Goal: Task Accomplishment & Management: Use online tool/utility

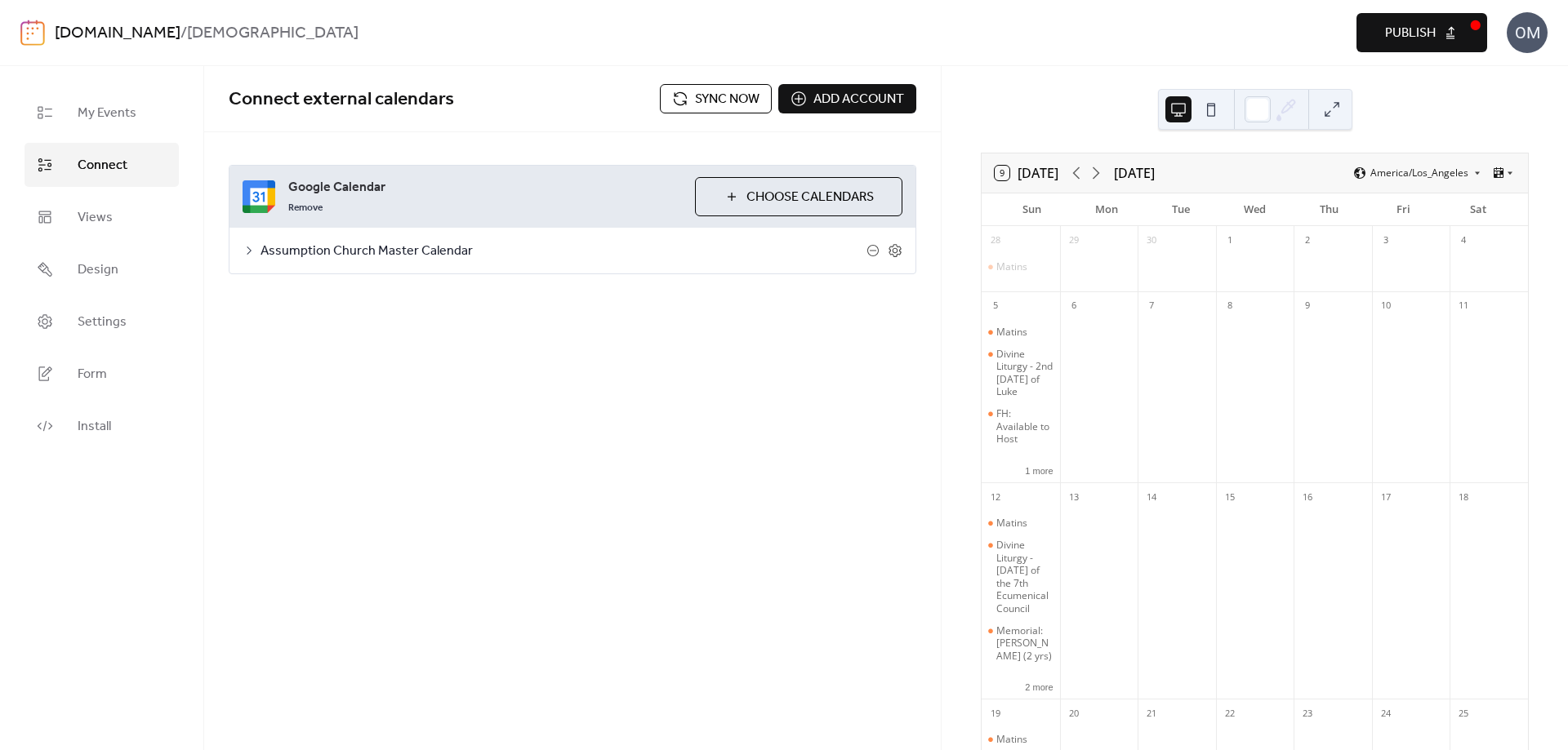
click at [158, 69] on div "My Events Connect Views Design Settings Form Install" at bounding box center [102, 408] width 204 height 684
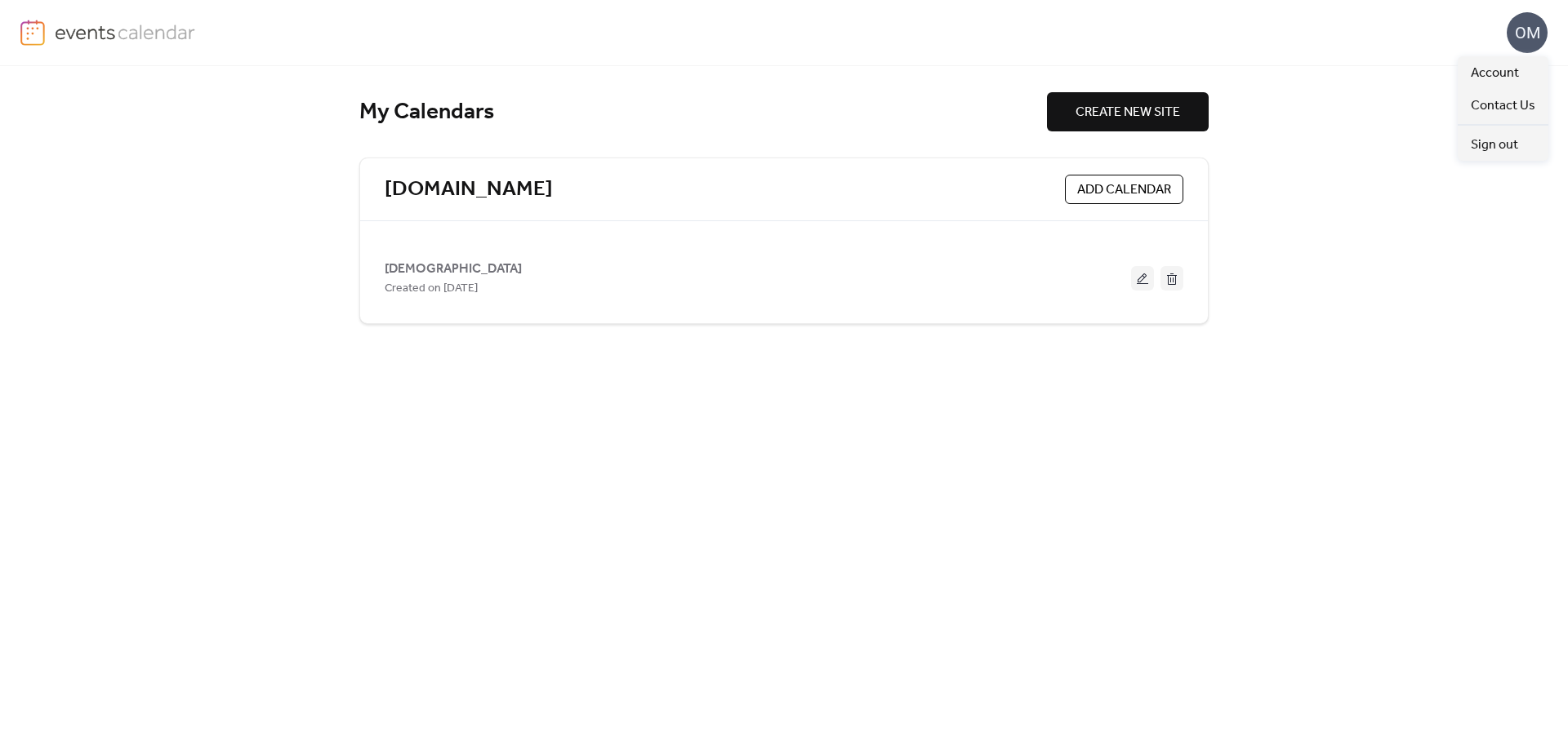
click at [1532, 46] on div "OM" at bounding box center [1526, 32] width 41 height 41
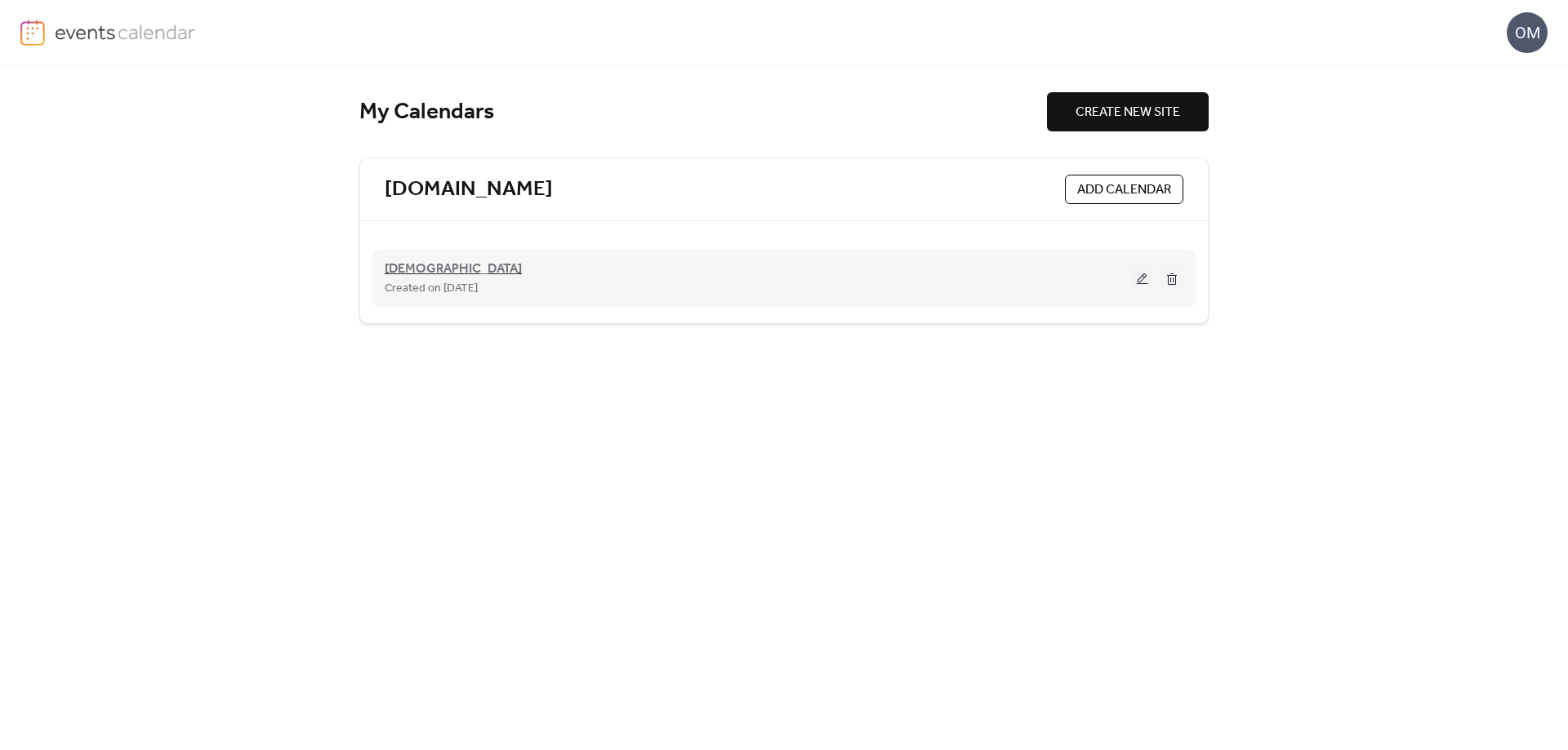
click at [464, 271] on span "[DEMOGRAPHIC_DATA]" at bounding box center [453, 269] width 137 height 20
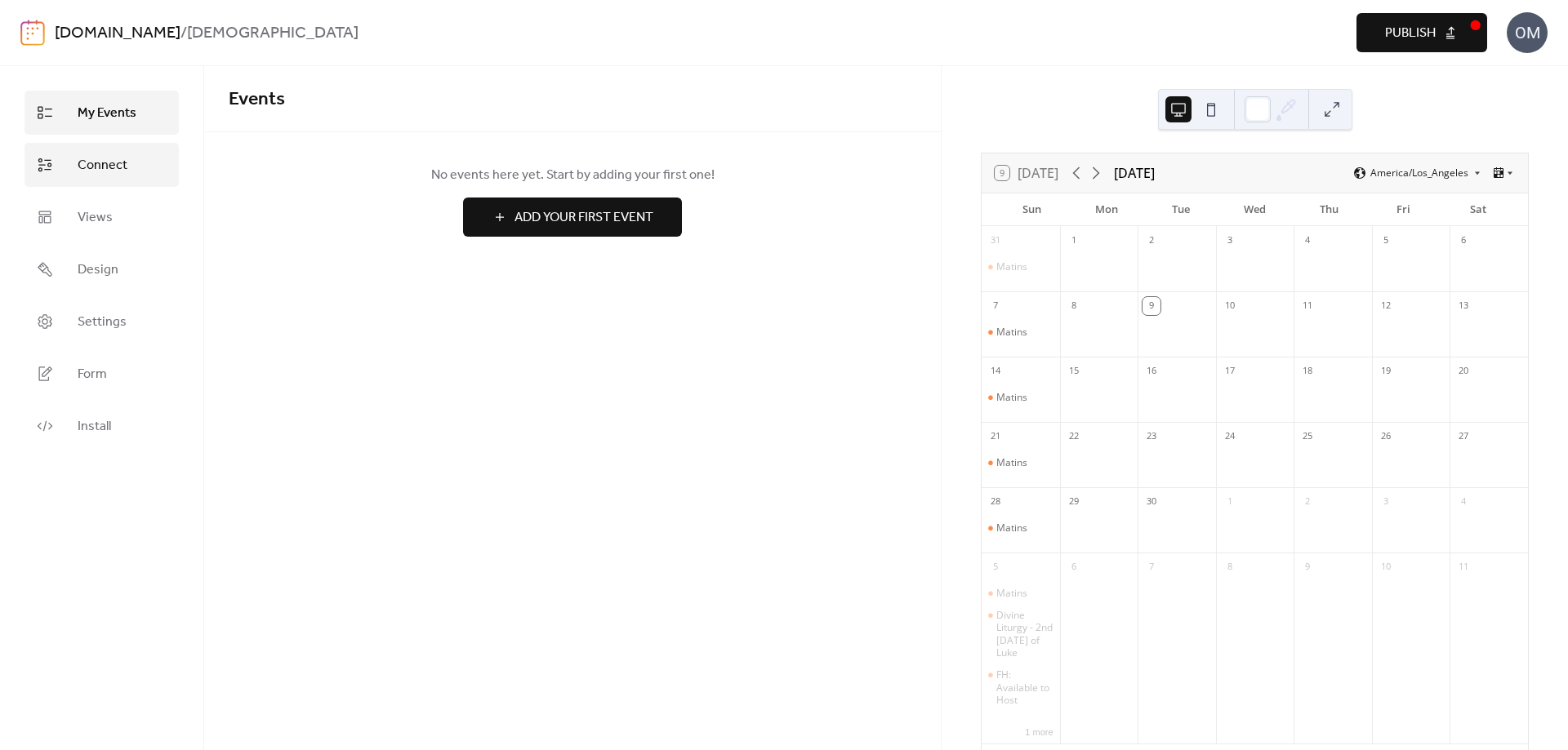
click at [103, 165] on span "Connect" at bounding box center [102, 165] width 49 height 20
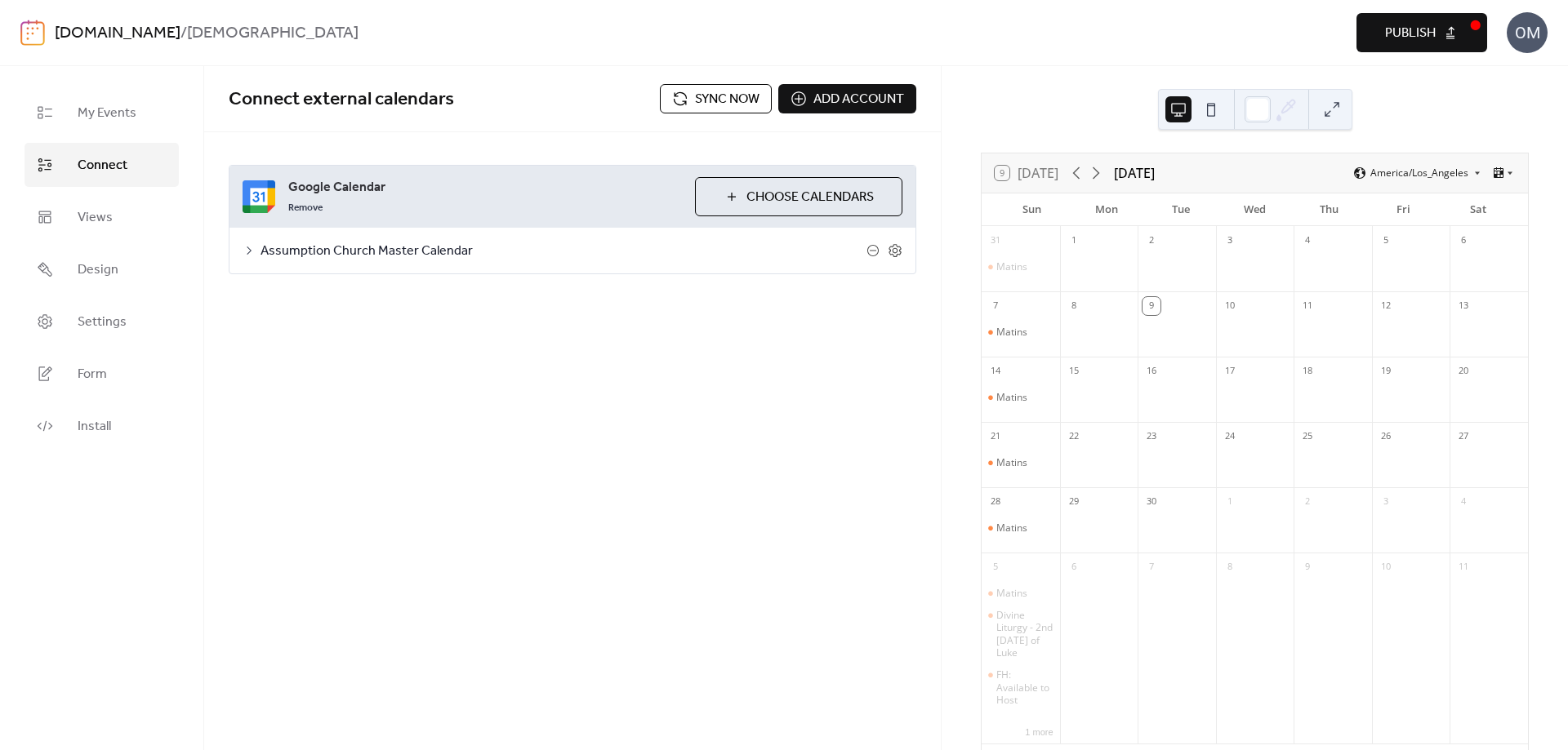
click at [731, 199] on button "Choose Calendars" at bounding box center [798, 197] width 207 height 39
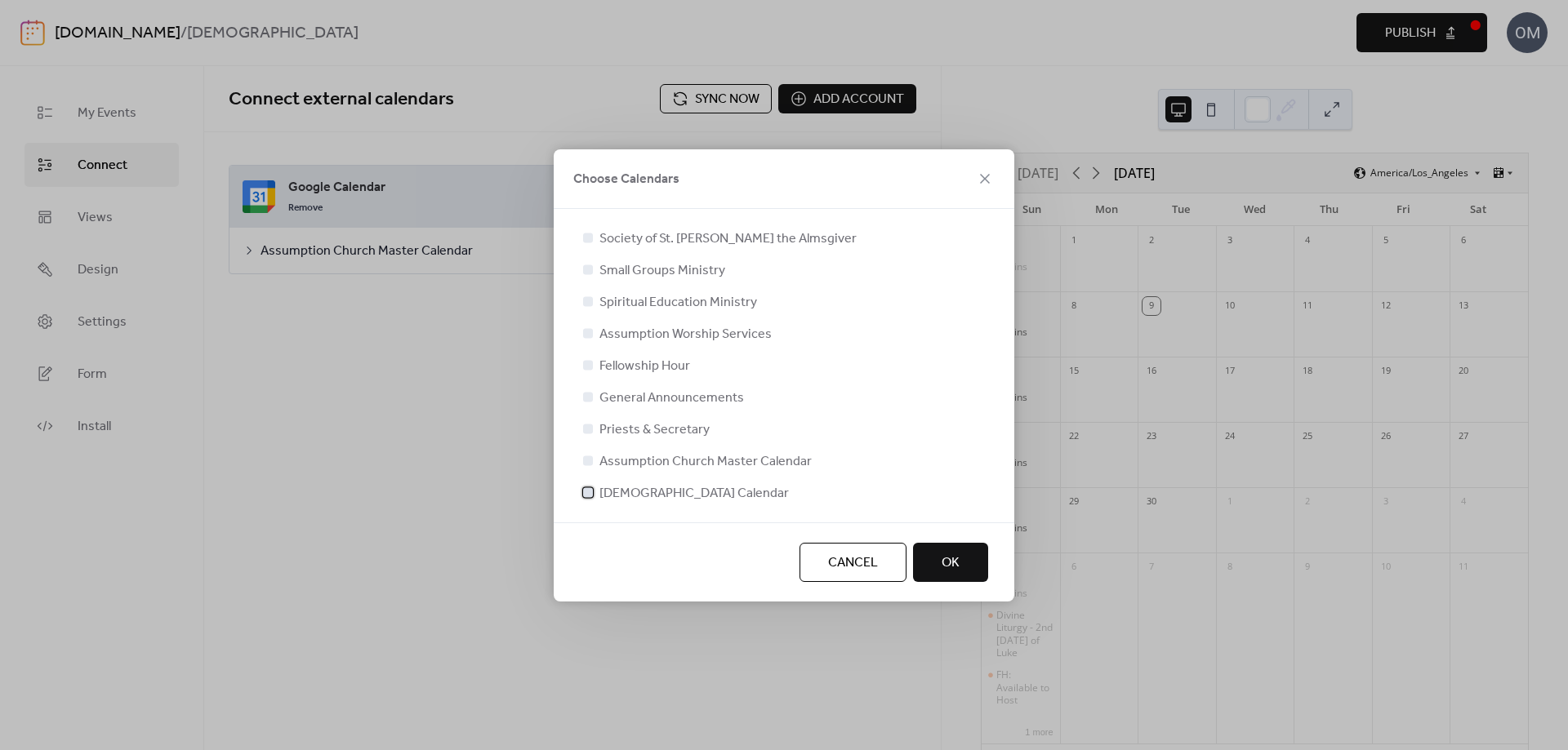
click at [589, 491] on div at bounding box center [587, 492] width 10 height 10
click at [939, 563] on button "OK" at bounding box center [950, 562] width 75 height 39
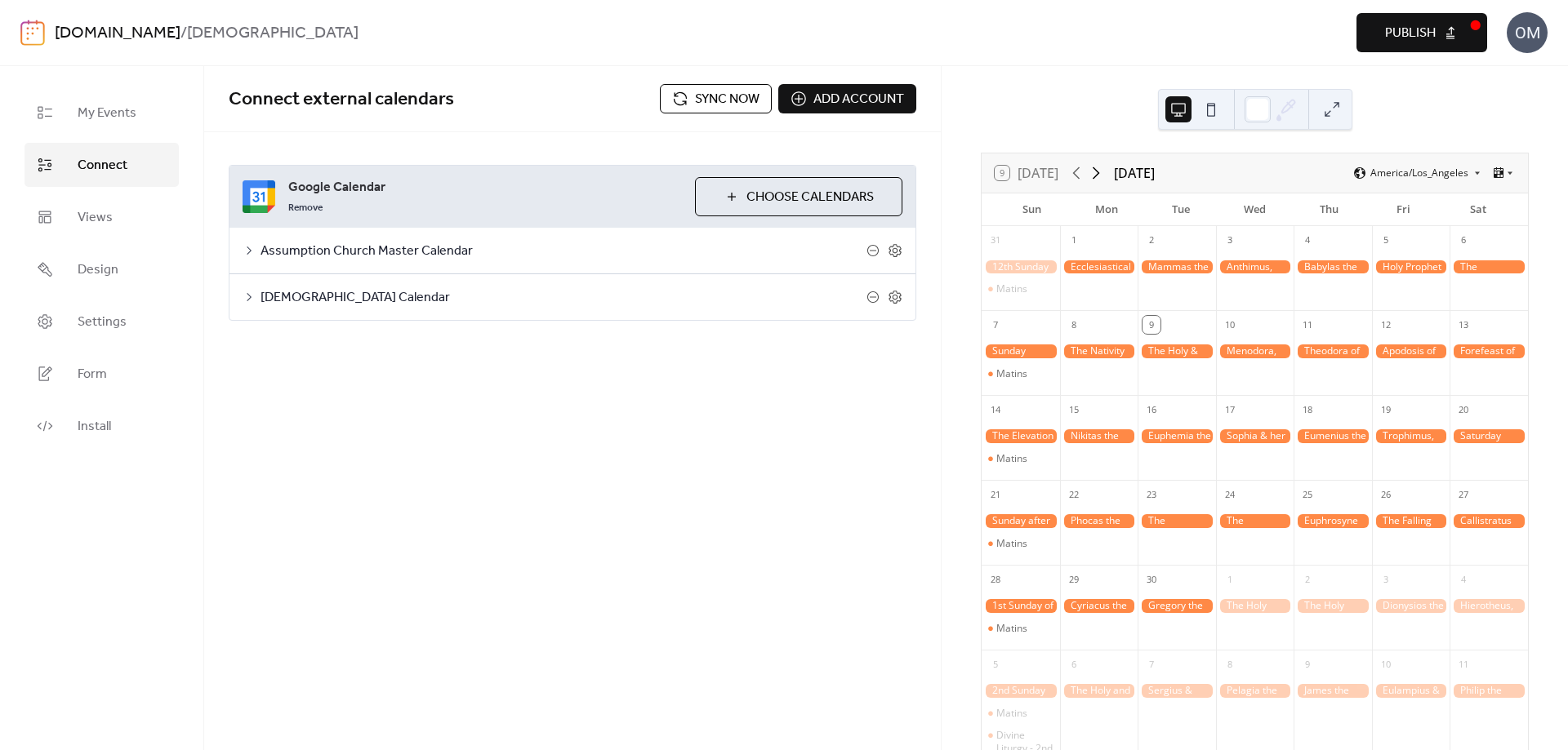
click at [1099, 174] on icon at bounding box center [1096, 173] width 20 height 20
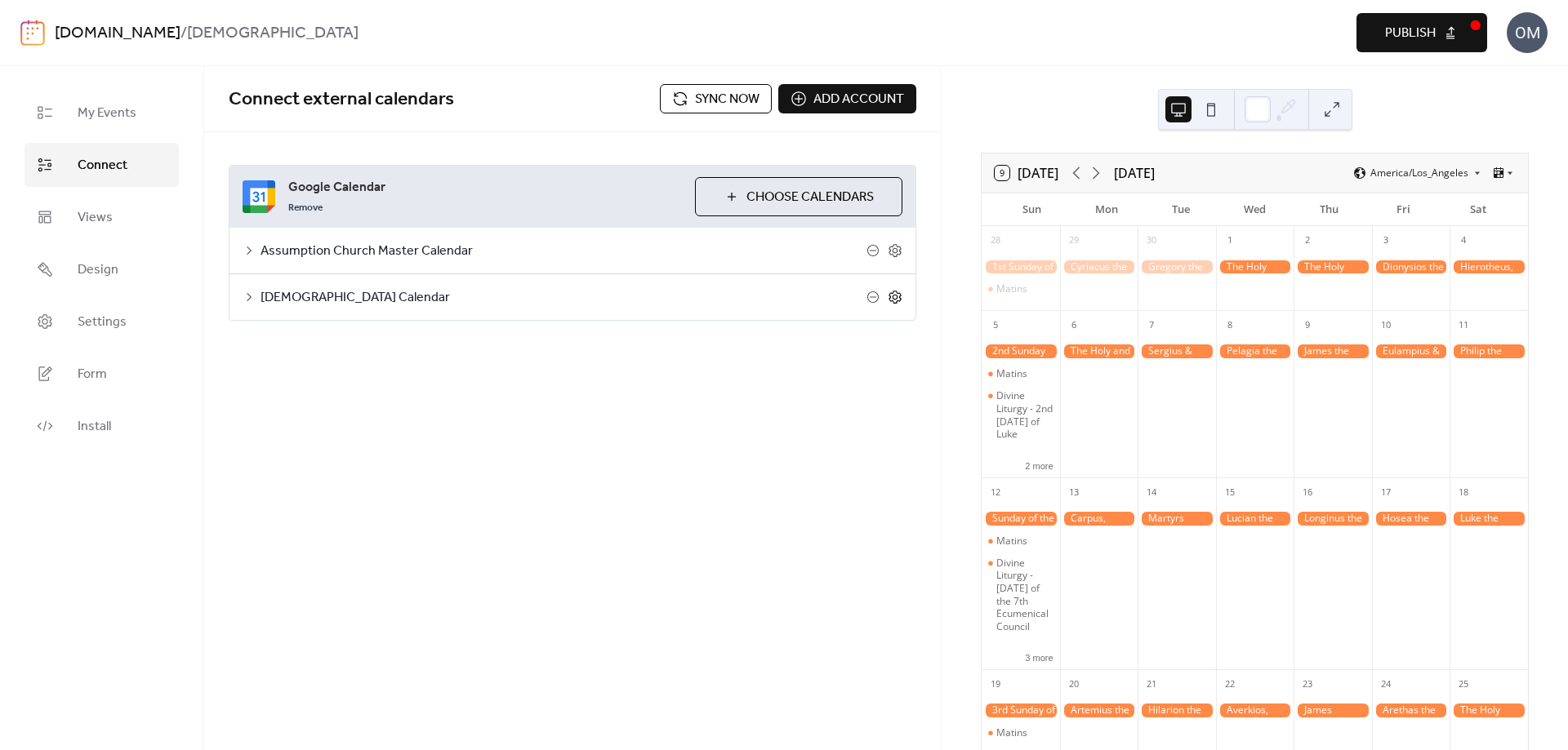
click at [895, 295] on icon at bounding box center [895, 297] width 15 height 15
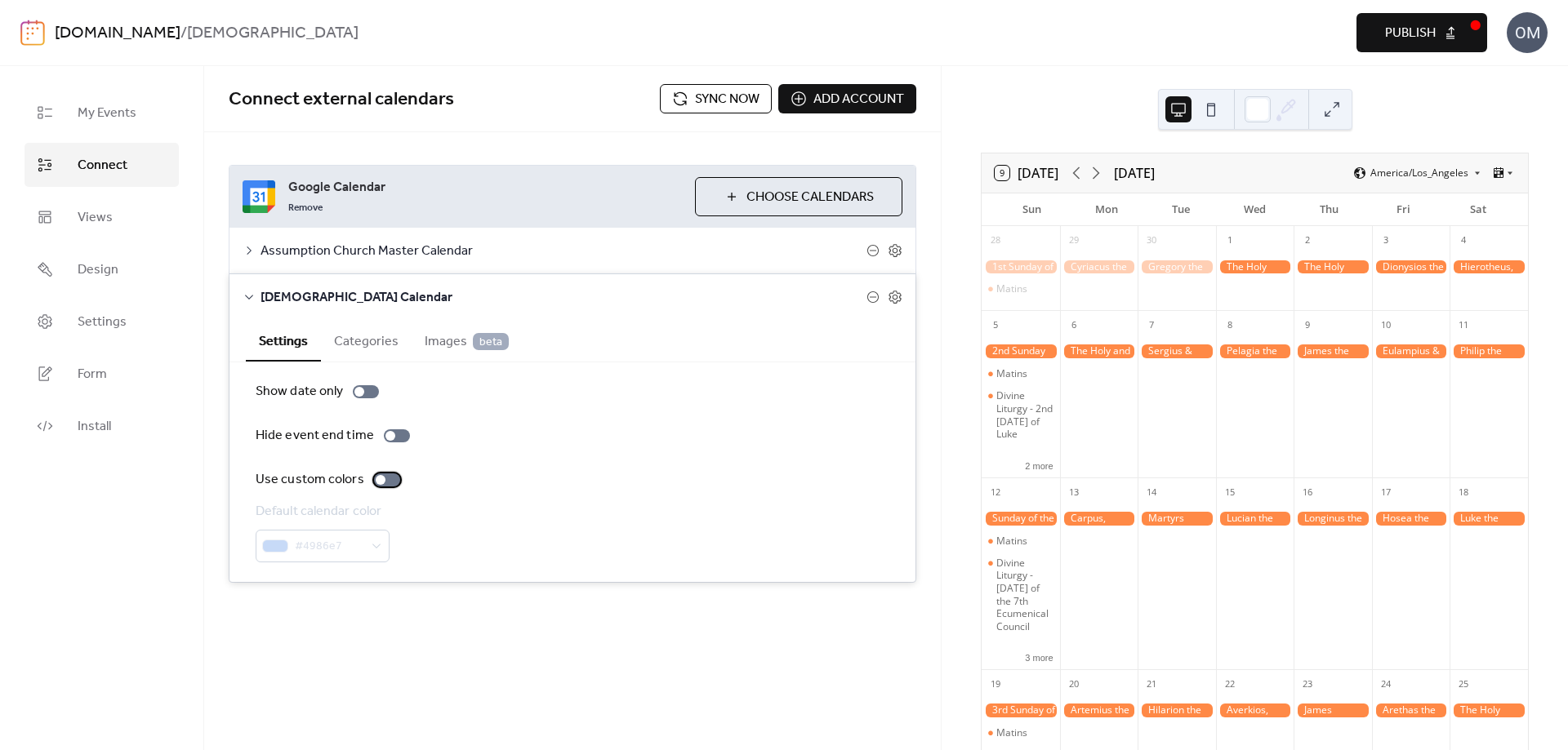
click at [370, 476] on label "Use custom colors" at bounding box center [331, 480] width 151 height 20
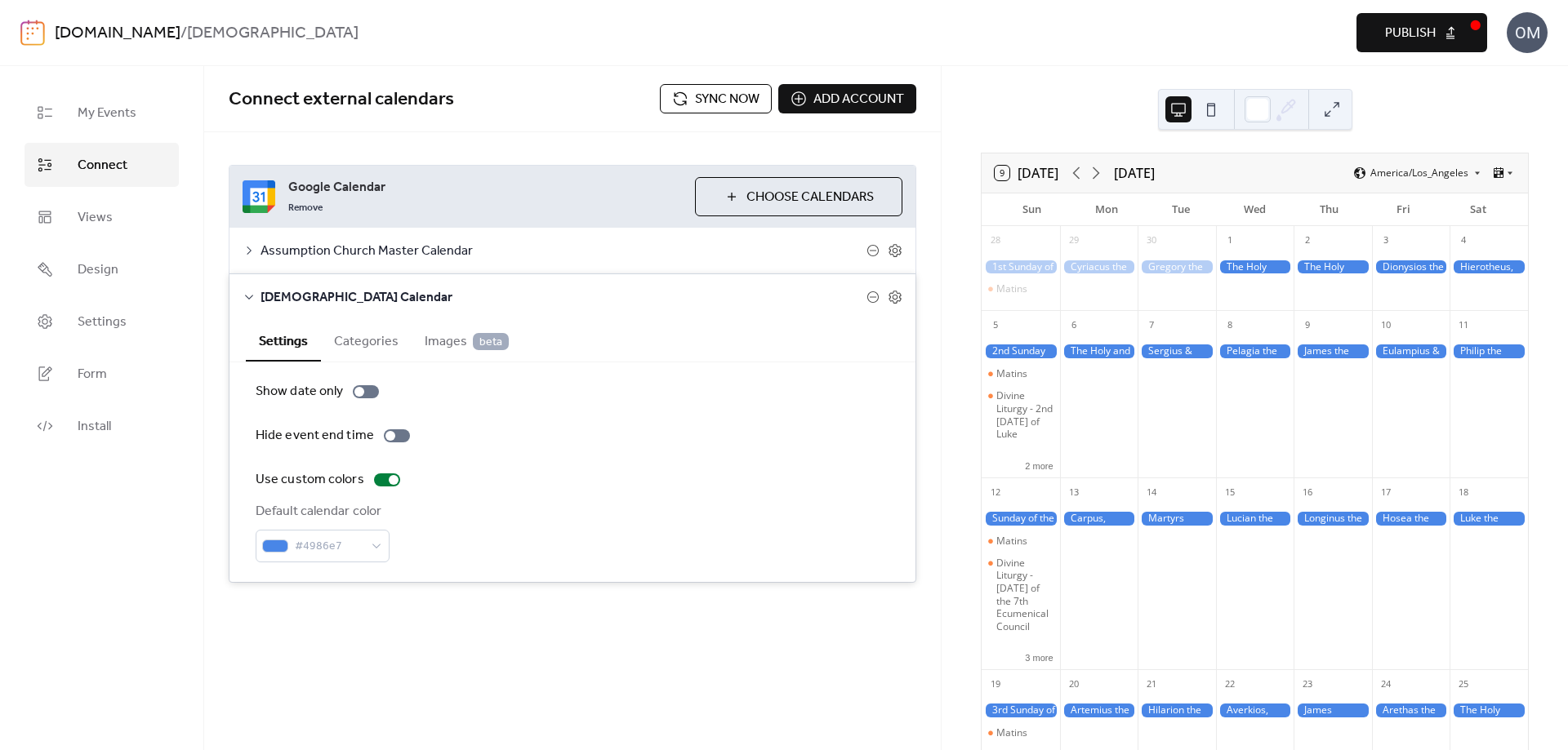
click at [527, 186] on span "Google Calendar" at bounding box center [485, 187] width 393 height 20
click at [551, 129] on div "Connect external calendars Sync now Add account" at bounding box center [573, 99] width 736 height 66
click at [894, 294] on icon at bounding box center [895, 297] width 6 height 6
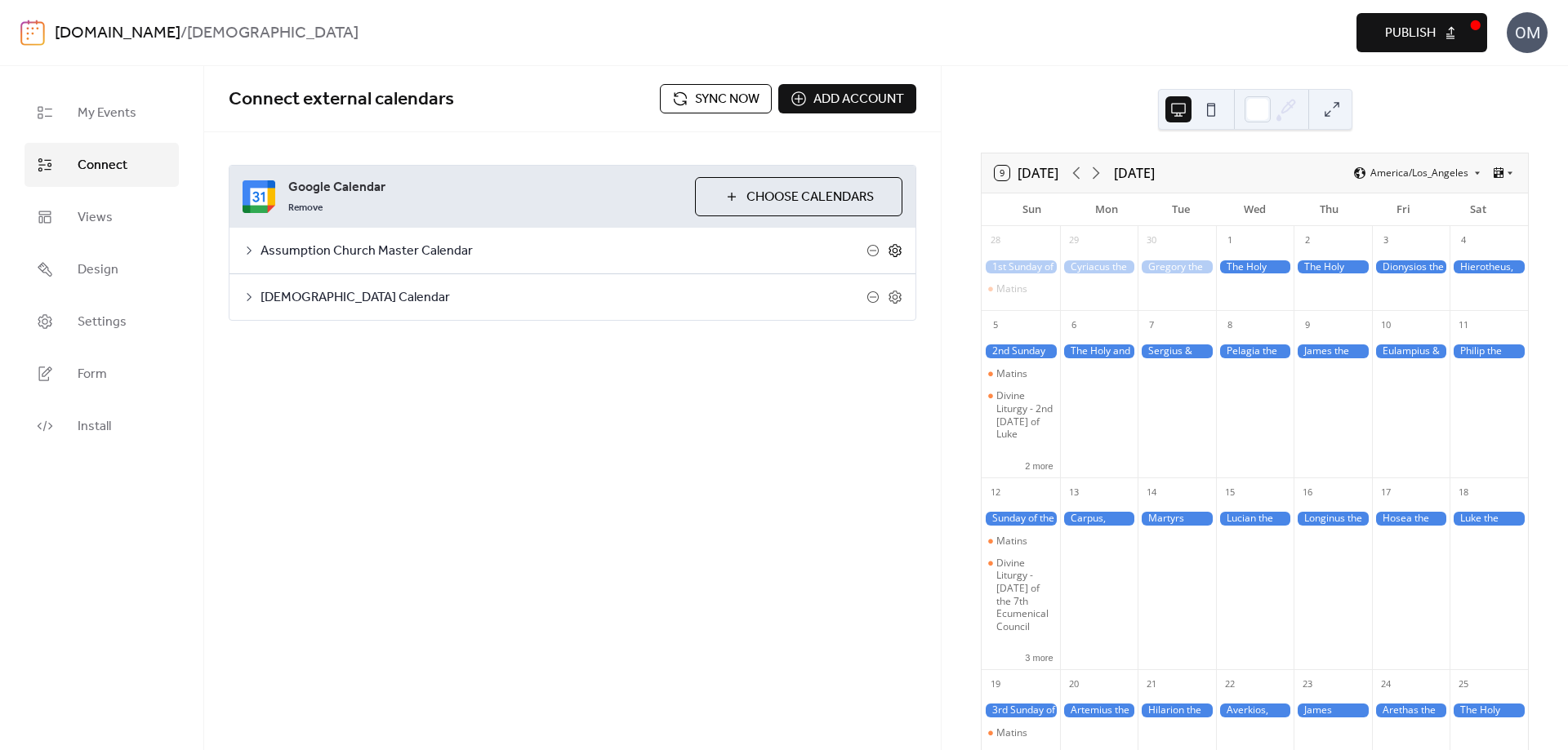
click at [897, 249] on icon at bounding box center [895, 250] width 15 height 15
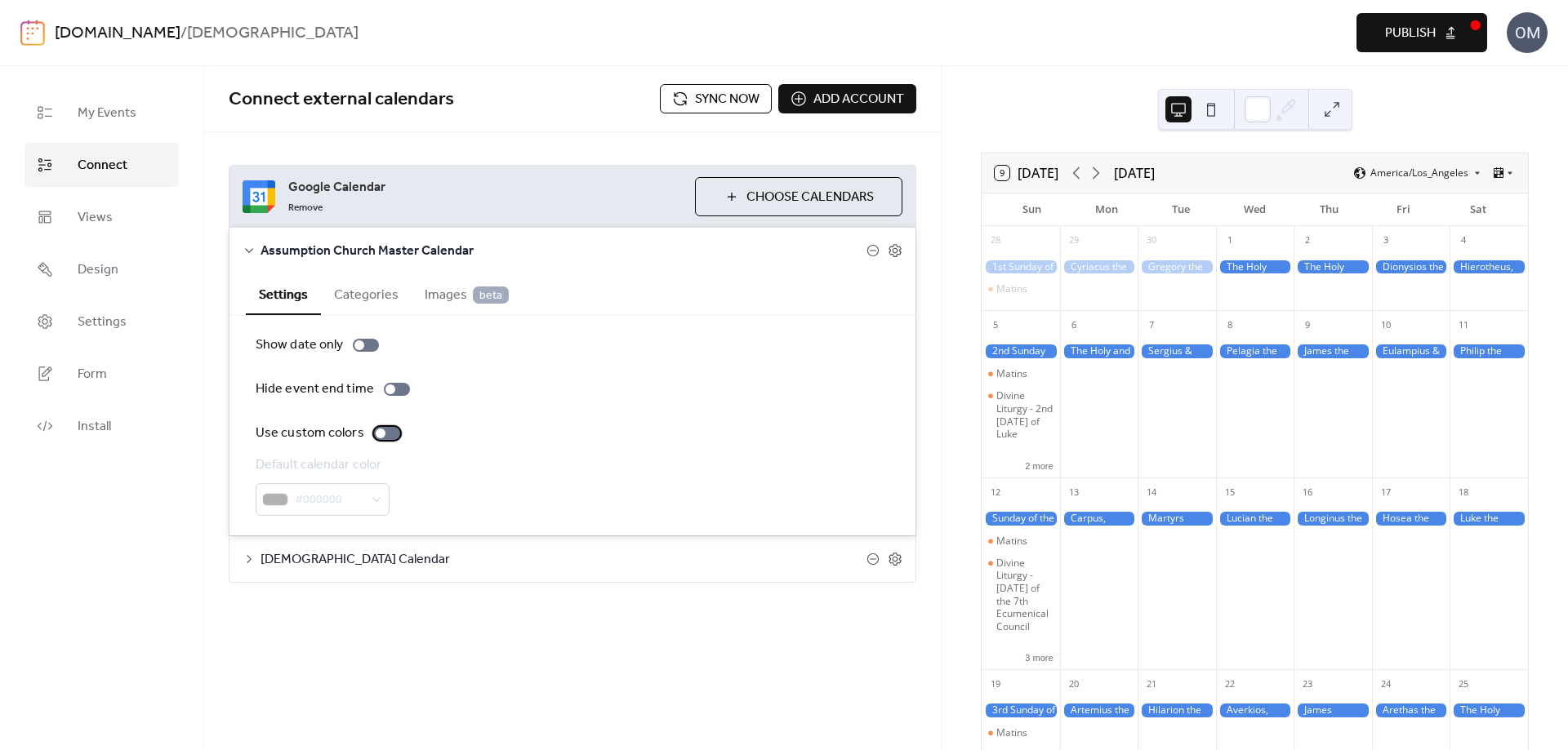
click at [376, 433] on div at bounding box center [380, 433] width 10 height 10
click at [363, 289] on button "Categories" at bounding box center [366, 294] width 91 height 40
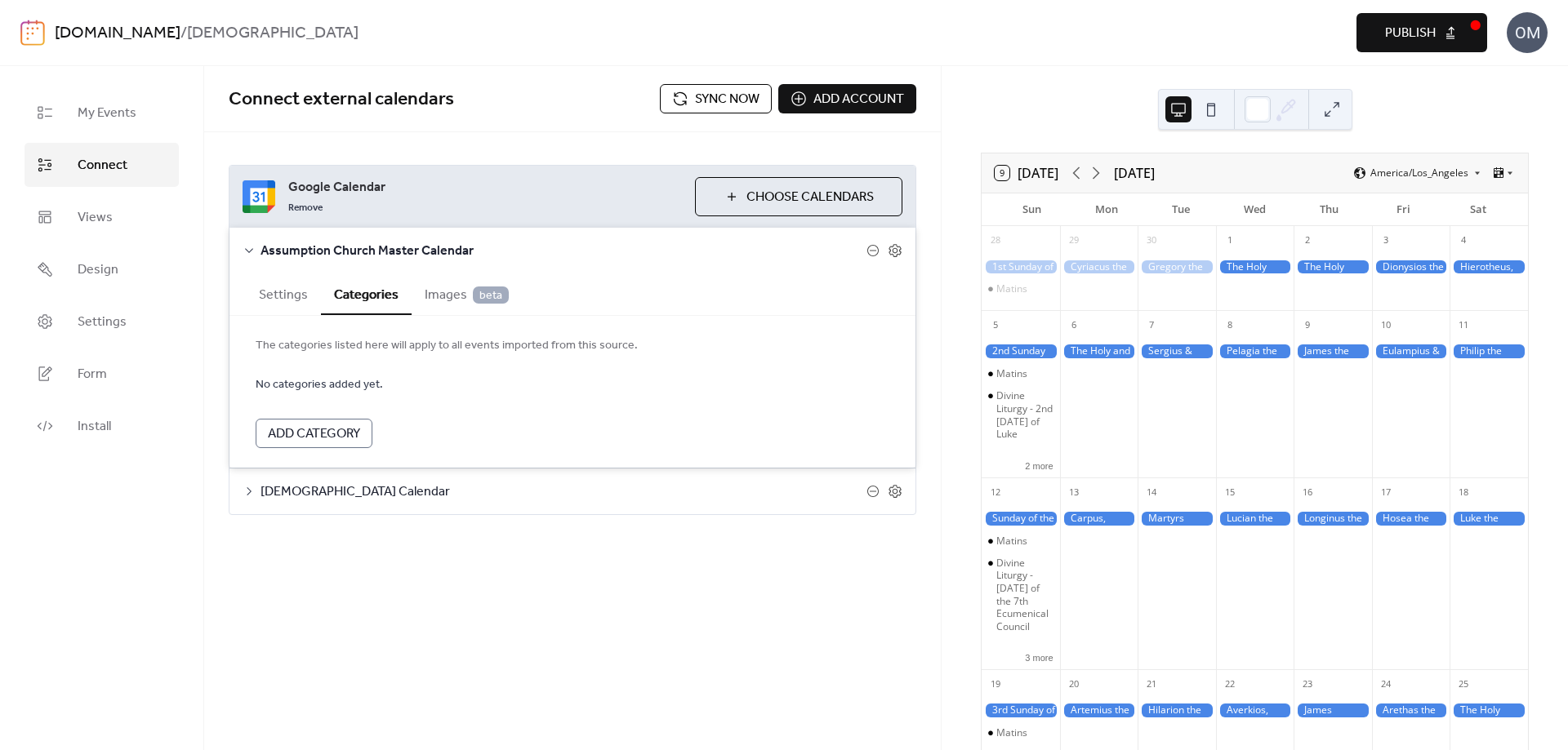
click at [273, 294] on button "Settings" at bounding box center [283, 294] width 75 height 40
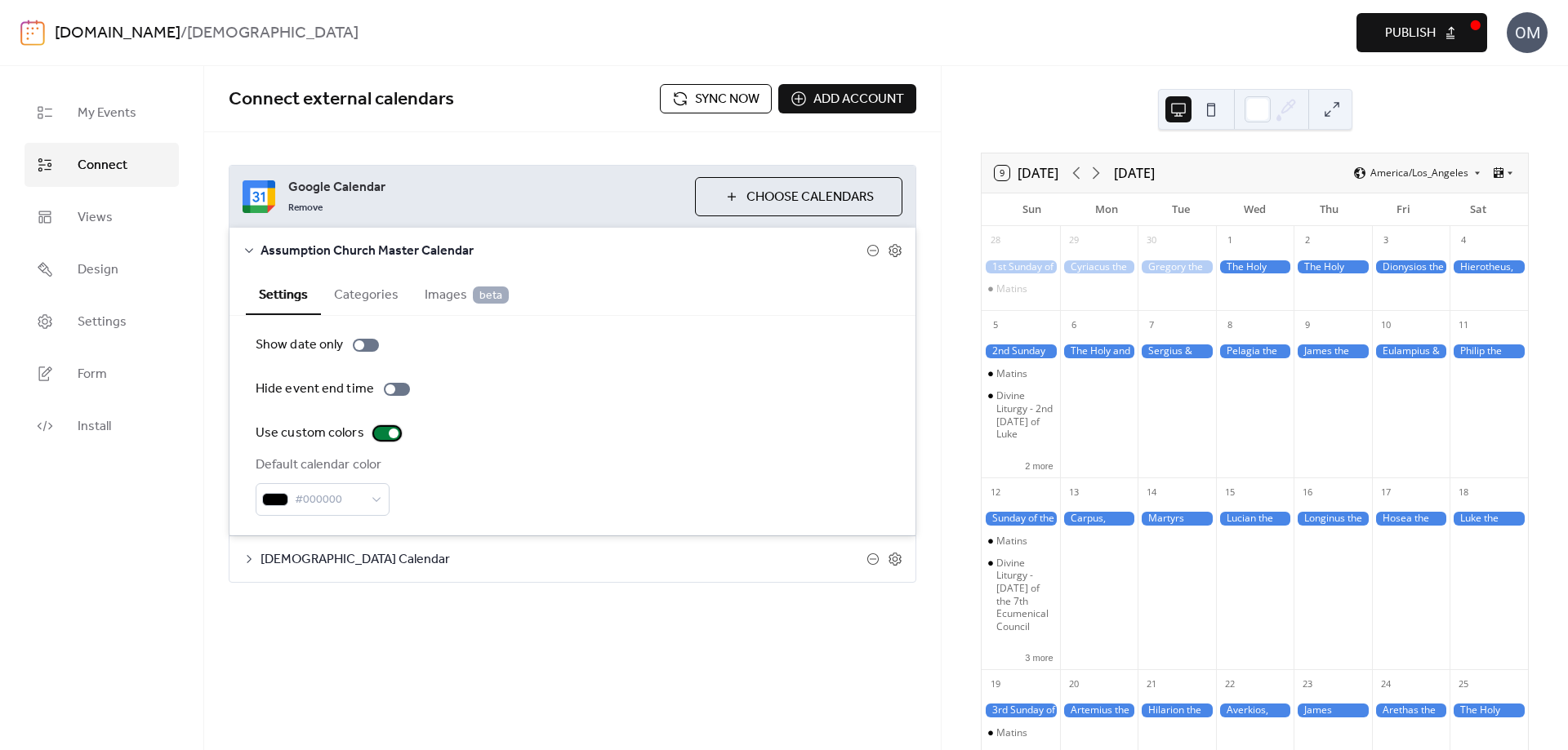
click at [392, 431] on div at bounding box center [393, 433] width 10 height 10
click at [897, 254] on icon at bounding box center [895, 250] width 15 height 15
